Goal: Task Accomplishment & Management: Use online tool/utility

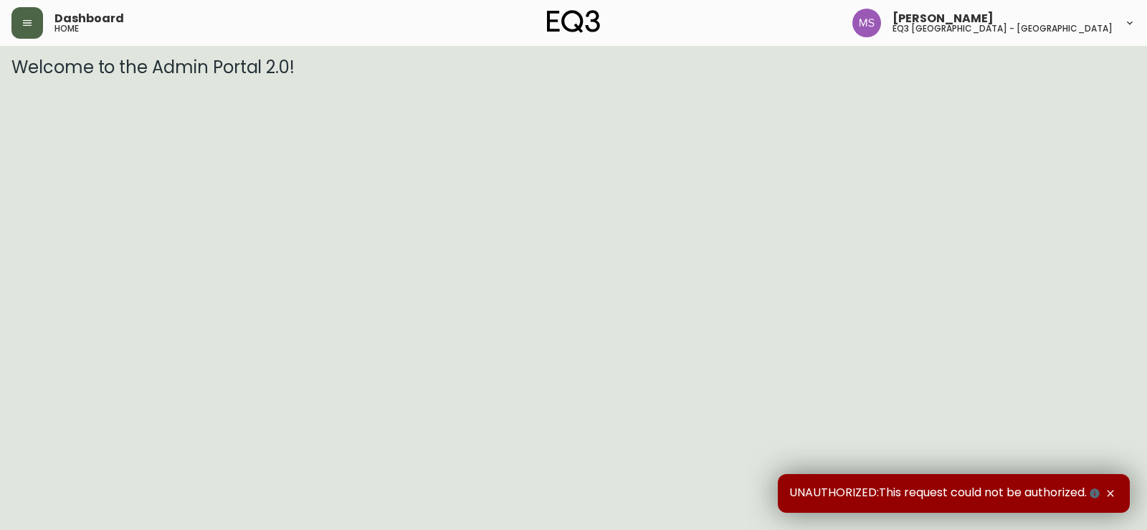
click at [32, 18] on icon "button" at bounding box center [27, 22] width 11 height 11
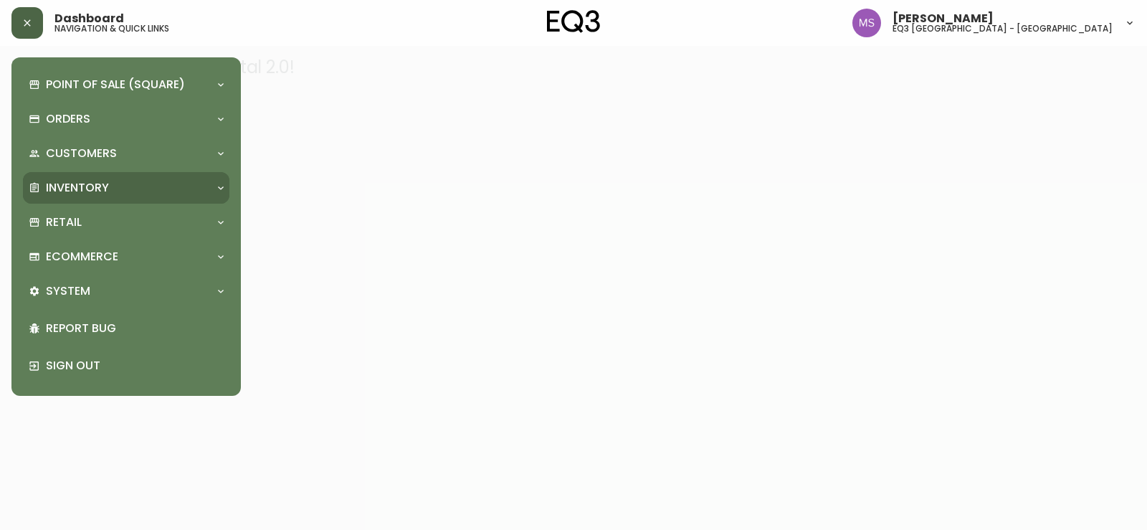
click at [110, 186] on div "Inventory" at bounding box center [119, 188] width 181 height 16
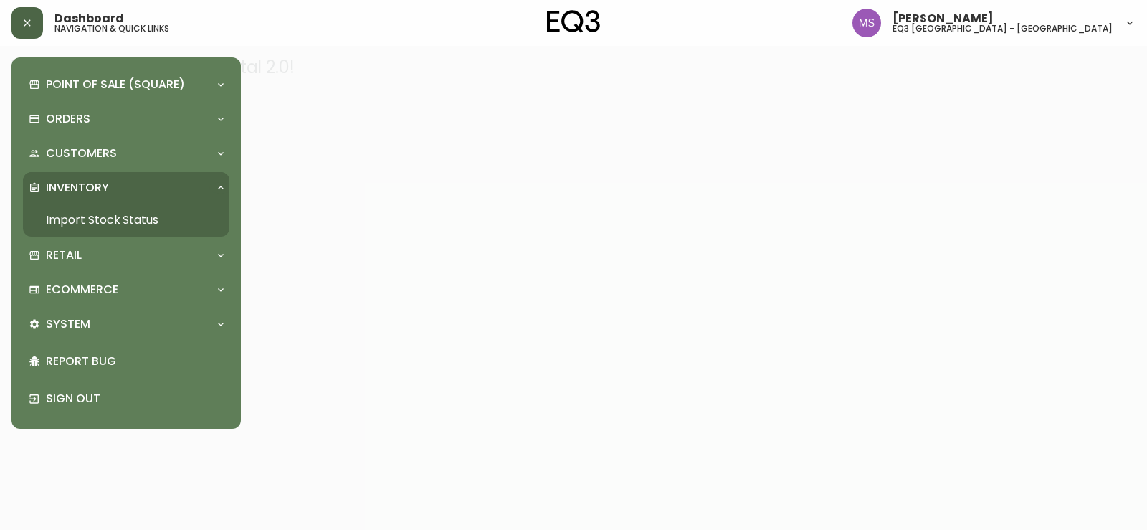
click at [121, 214] on link "Import Stock Status" at bounding box center [126, 220] width 206 height 33
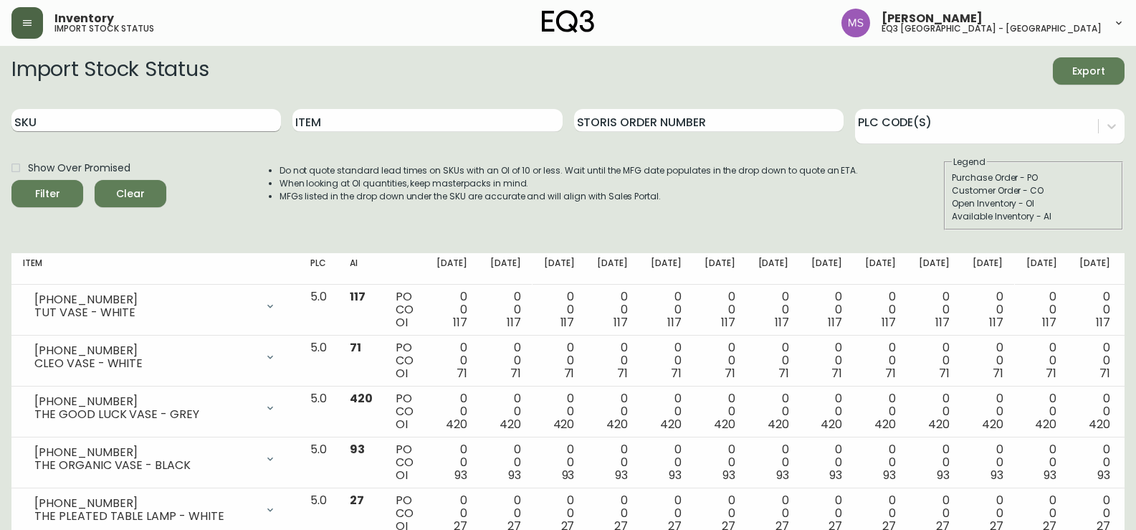
click at [238, 119] on input "SKU" at bounding box center [146, 120] width 270 height 23
paste input "[PHONE_NUMBER]"
type input "[PHONE_NUMBER]"
click at [11, 180] on button "Filter" at bounding box center [47, 193] width 72 height 27
